Goal: Information Seeking & Learning: Learn about a topic

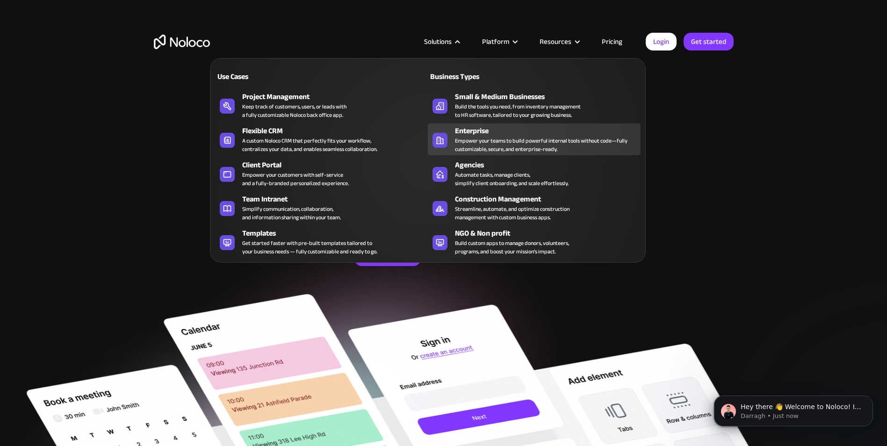
click at [472, 137] on div "Empower your teams to build powerful internal tools without code—fully customiz…" at bounding box center [545, 144] width 181 height 17
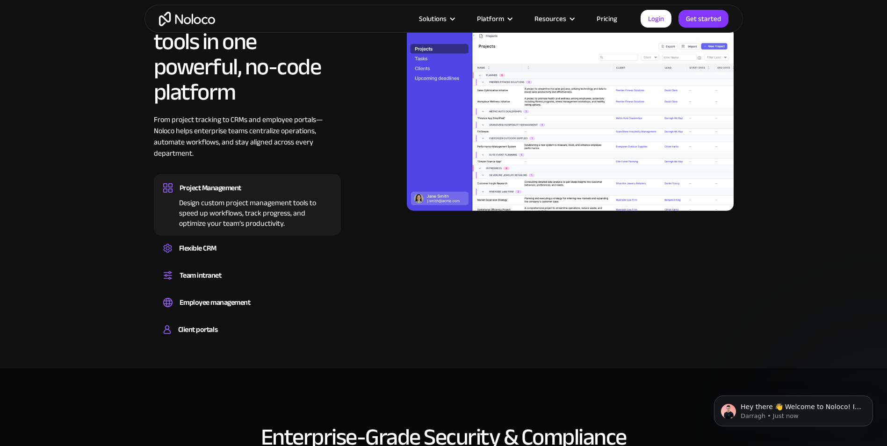
scroll to position [701, 0]
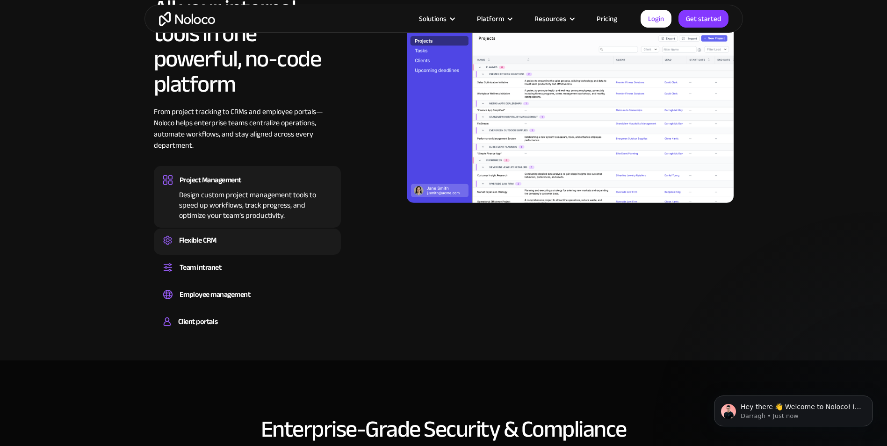
click at [210, 241] on div "Flexible CRM" at bounding box center [197, 240] width 37 height 14
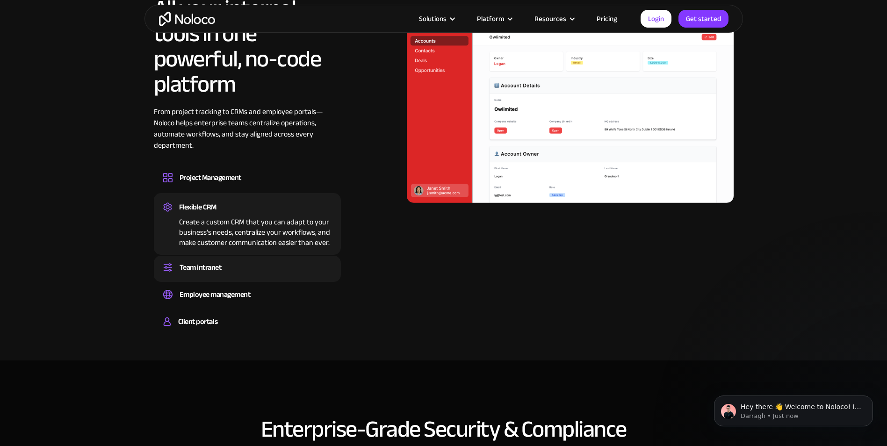
click at [212, 266] on div "Team intranet" at bounding box center [200, 267] width 42 height 14
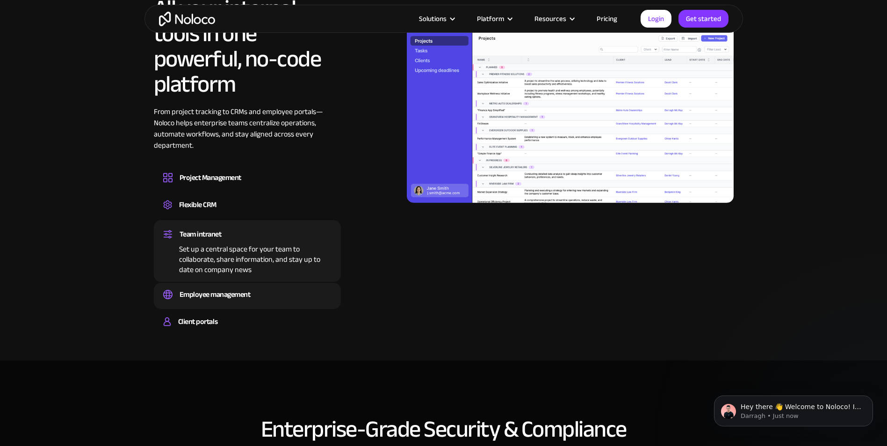
click at [221, 290] on div "Employee management" at bounding box center [214, 294] width 71 height 14
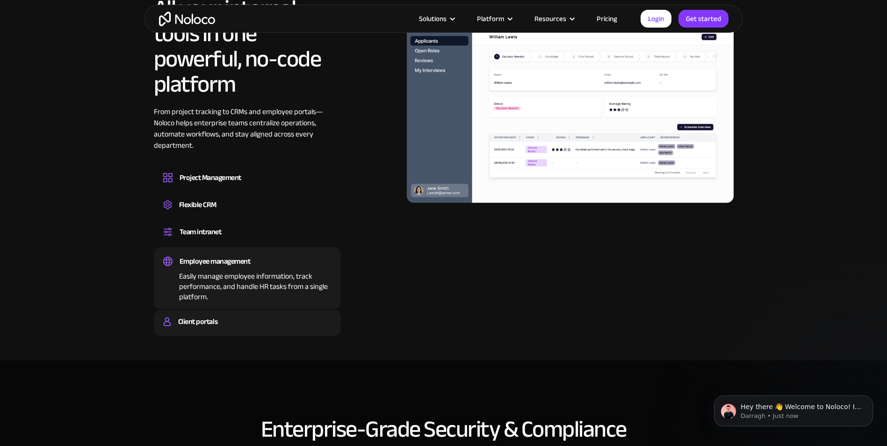
click at [206, 321] on div "Client portals" at bounding box center [197, 322] width 39 height 14
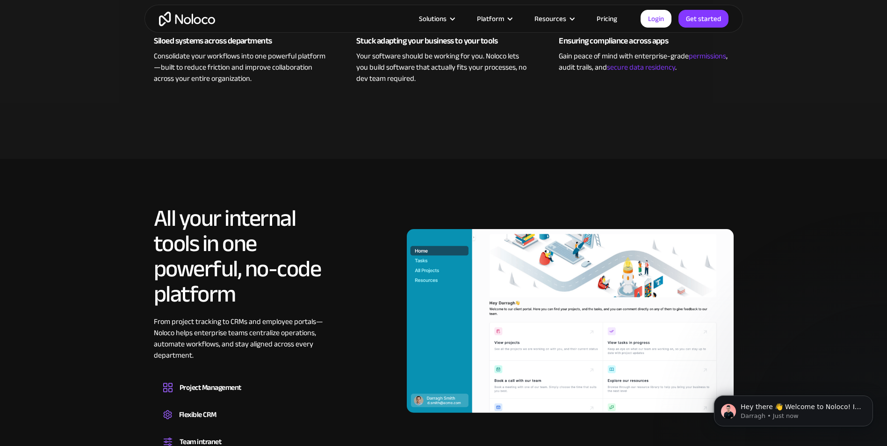
scroll to position [467, 0]
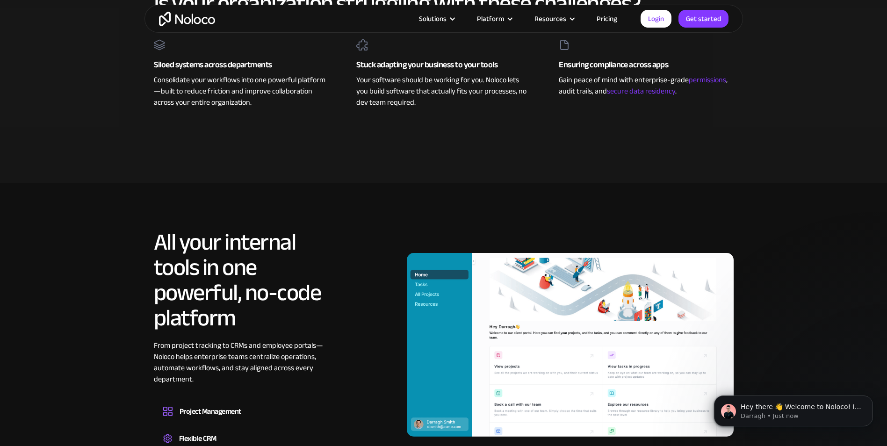
click at [599, 13] on link "Pricing" at bounding box center [607, 19] width 44 height 12
